Goal: Find specific page/section: Find specific page/section

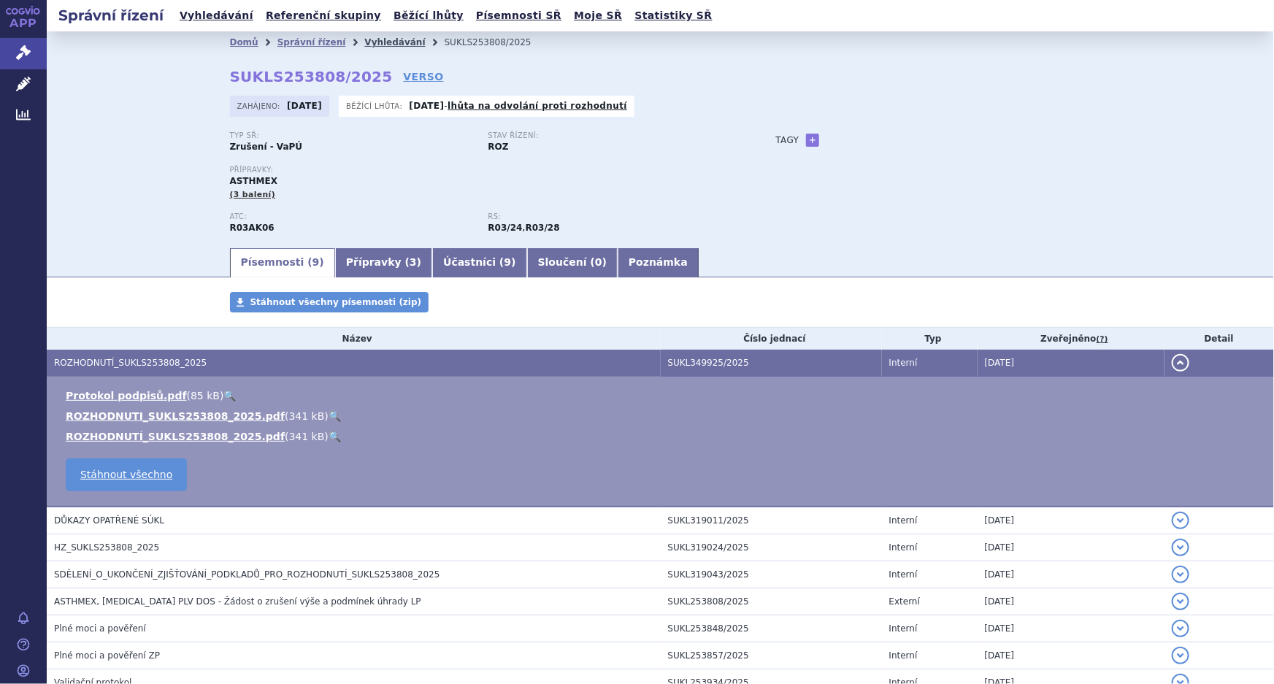
click at [365, 41] on link "Vyhledávání" at bounding box center [394, 42] width 61 height 10
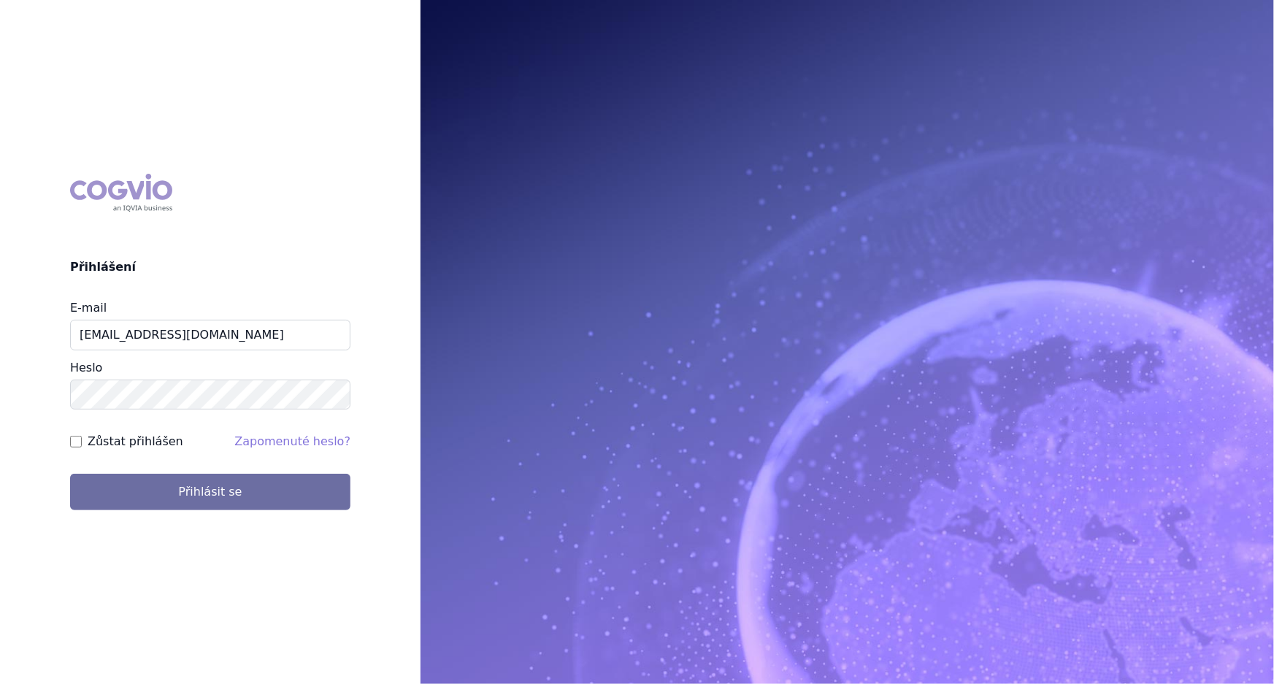
click at [228, 478] on button "Přihlásit se" at bounding box center [210, 492] width 280 height 36
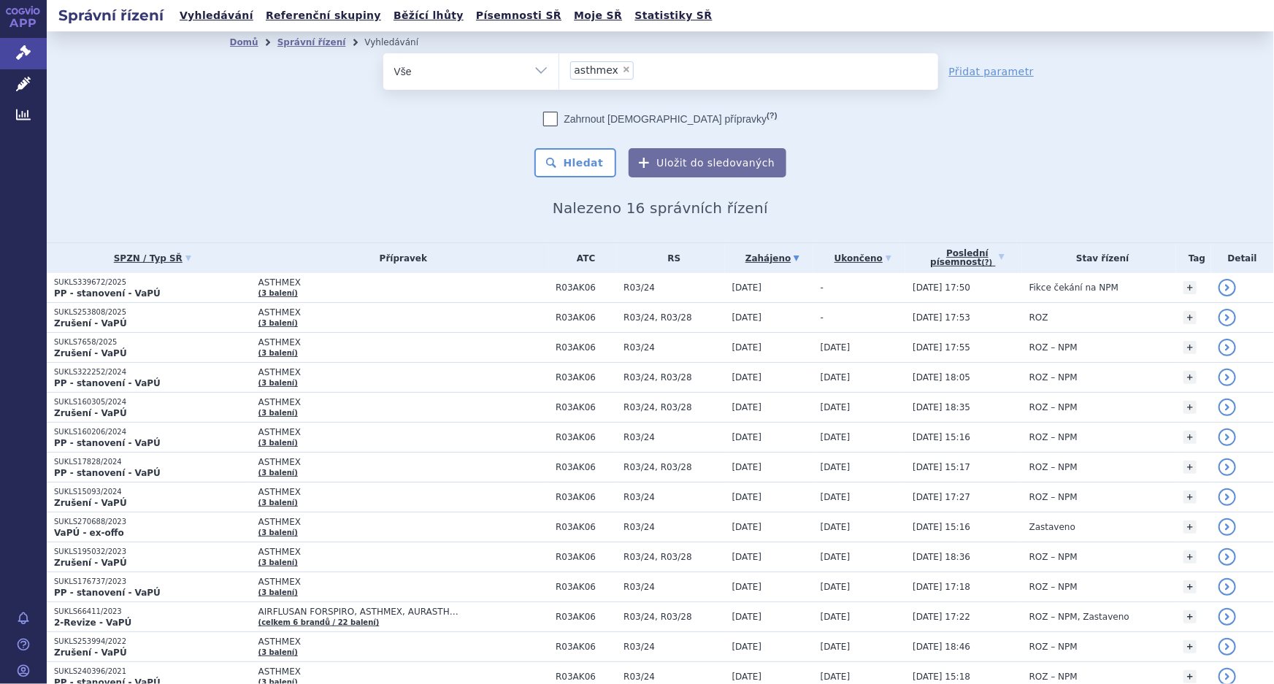
click at [339, 160] on div "odstranit Vše Spisová značka Typ SŘ" at bounding box center [660, 115] width 861 height 124
click at [337, 193] on div "Domů Správní řízení Vyhledávání Vyhledávání ve správních řízeních odstranit Vše…" at bounding box center [661, 134] width 920 height 163
click at [622, 68] on span "×" at bounding box center [626, 69] width 9 height 9
click at [559, 68] on select "asthmex" at bounding box center [558, 71] width 1 height 36
select select
